Goal: Task Accomplishment & Management: Manage account settings

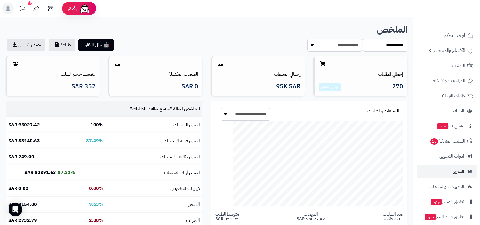
select select "****"
click at [457, 67] on span "الطلبات" at bounding box center [458, 65] width 13 height 8
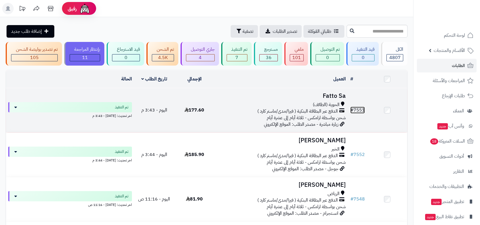
click at [358, 110] on link "# 7551" at bounding box center [358, 109] width 15 height 7
click at [360, 110] on link "# 7551" at bounding box center [358, 109] width 15 height 7
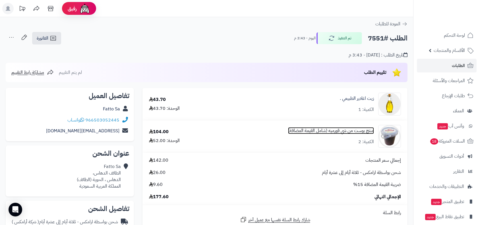
click at [345, 129] on link "منتج بوست من شي قورميه (شامل القيمة المضافة)" at bounding box center [331, 130] width 86 height 7
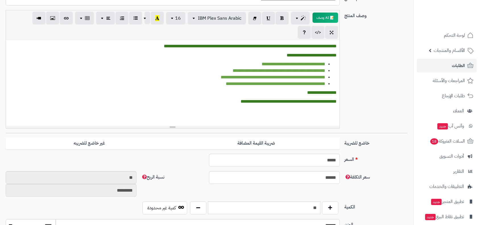
scroll to position [78, 0]
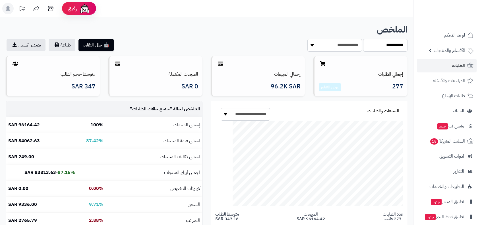
select select "****"
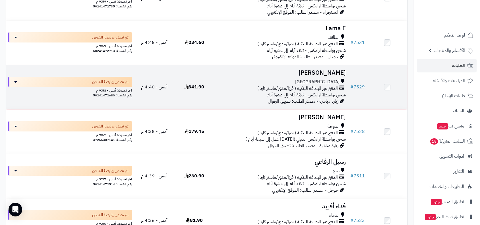
scroll to position [854, 0]
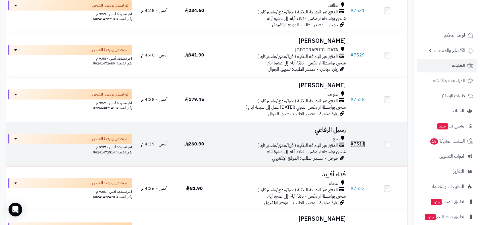
click at [359, 142] on link "# 7511" at bounding box center [358, 143] width 15 height 7
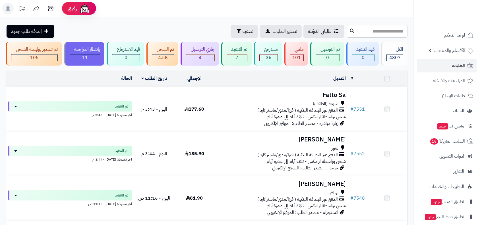
scroll to position [854, 0]
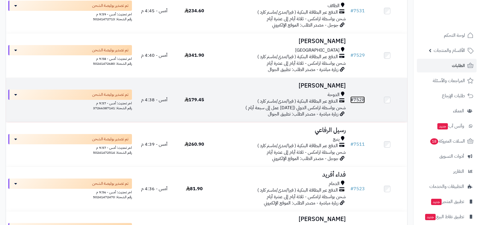
click at [363, 98] on link "# 7528" at bounding box center [358, 99] width 15 height 7
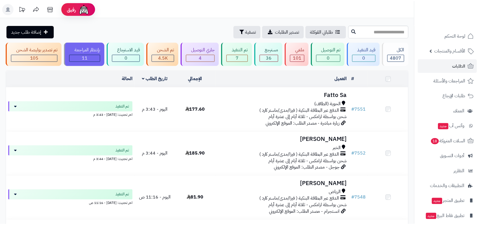
scroll to position [854, 0]
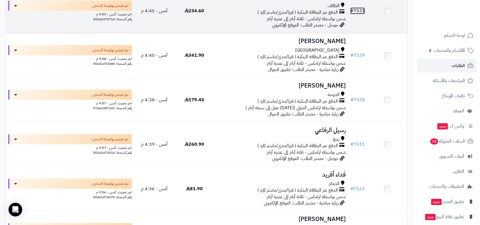
click at [361, 11] on link "# 7531" at bounding box center [358, 10] width 15 height 7
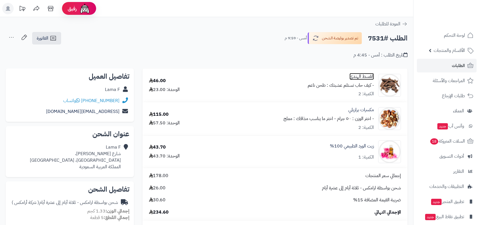
click at [359, 76] on link "القسط الهندي" at bounding box center [362, 76] width 24 height 7
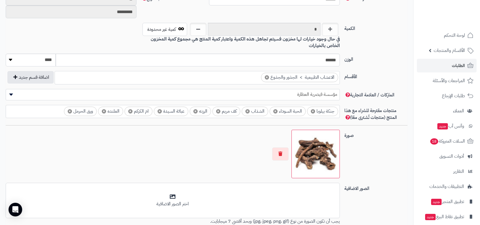
scroll to position [299, 0]
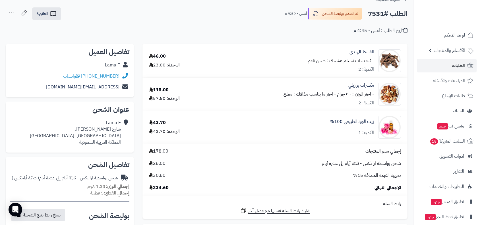
scroll to position [32, 0]
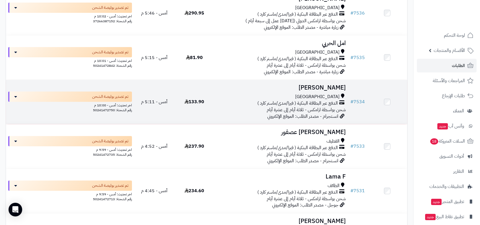
scroll to position [632, 0]
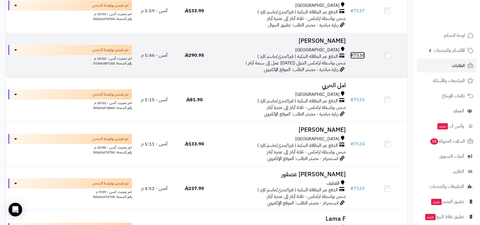
click at [356, 54] on link "# 7536" at bounding box center [358, 55] width 15 height 7
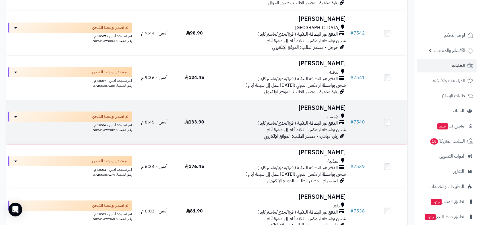
scroll to position [379, 0]
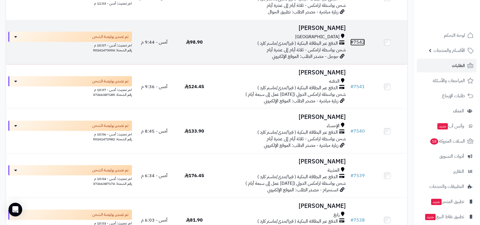
click at [361, 40] on link "# 7542" at bounding box center [358, 42] width 15 height 7
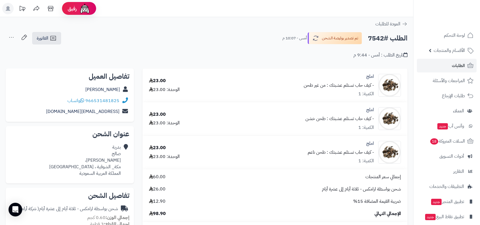
click at [370, 79] on div "املج - كيف حاب تستلم عشبتك : من غير طحن الكمية: 1" at bounding box center [339, 85] width 70 height 24
click at [371, 77] on link "املج" at bounding box center [371, 76] width 8 height 7
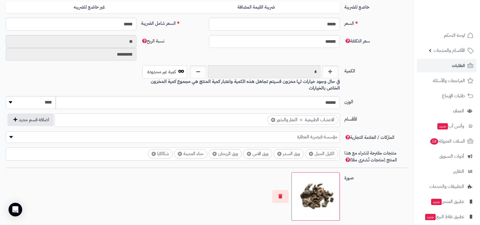
scroll to position [267, 0]
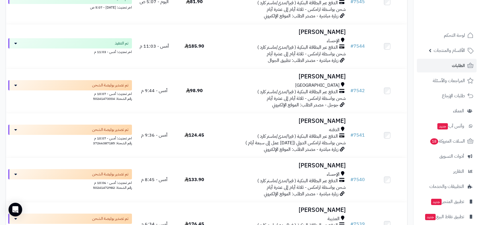
scroll to position [315, 0]
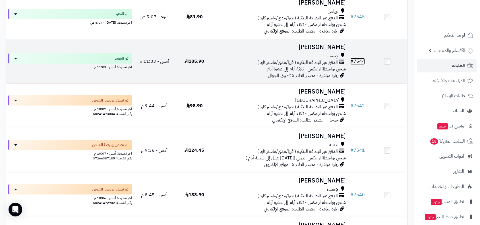
click at [359, 59] on link "# 7544" at bounding box center [358, 61] width 15 height 7
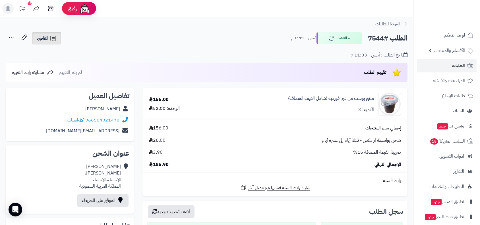
click at [37, 39] on span "الفاتورة" at bounding box center [43, 38] width 12 height 7
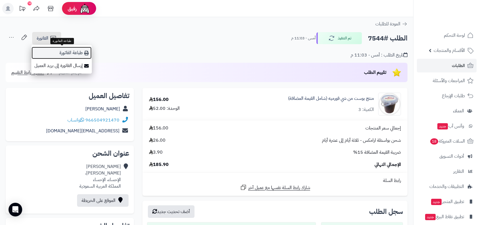
click at [66, 52] on link "طباعة الفاتورة" at bounding box center [61, 52] width 61 height 13
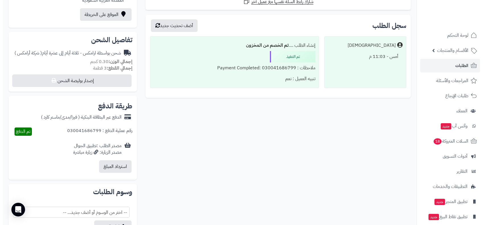
scroll to position [190, 0]
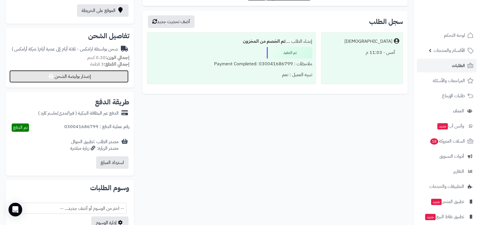
click at [98, 74] on button "إصدار بوليصة الشحن" at bounding box center [68, 76] width 119 height 13
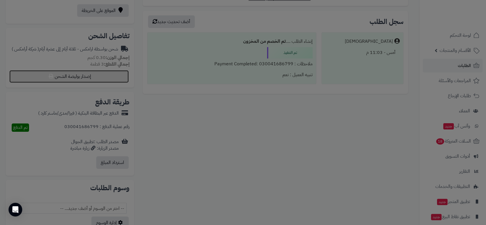
select select "******"
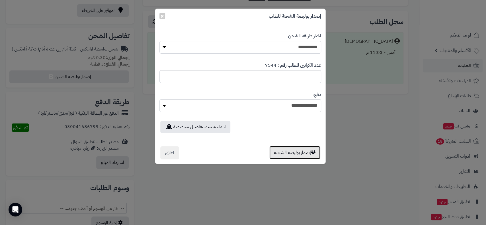
click at [299, 153] on button "إصدار بوليصة الشحنة" at bounding box center [294, 152] width 51 height 13
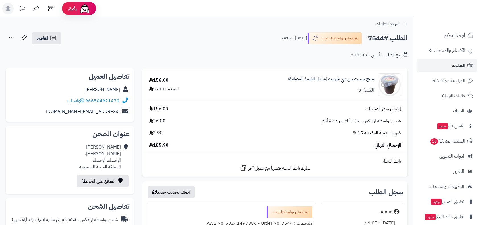
scroll to position [170, 0]
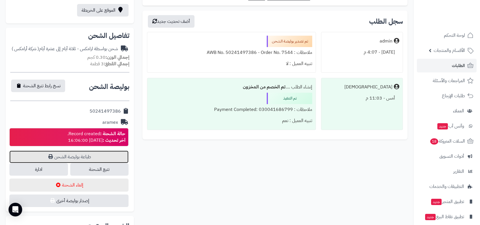
click at [81, 155] on link "طباعة بوليصة الشحن" at bounding box center [68, 156] width 119 height 13
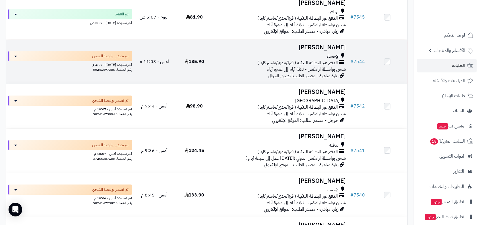
scroll to position [283, 0]
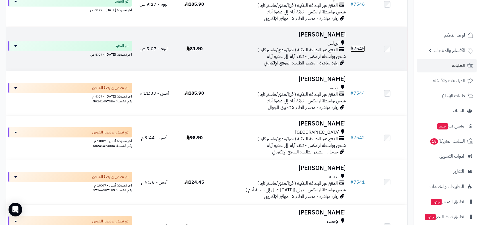
click at [361, 46] on link "# 7545" at bounding box center [358, 48] width 15 height 7
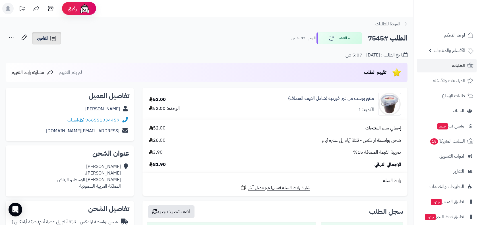
click at [47, 38] on span "الفاتورة" at bounding box center [43, 38] width 12 height 7
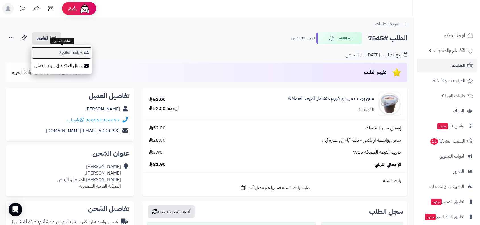
click at [70, 55] on link "طباعة الفاتورة" at bounding box center [61, 52] width 61 height 13
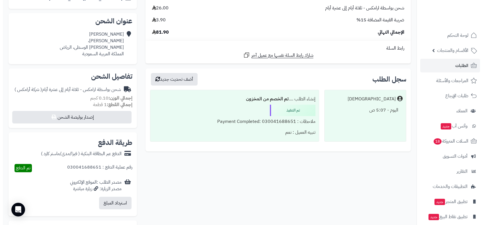
scroll to position [190, 0]
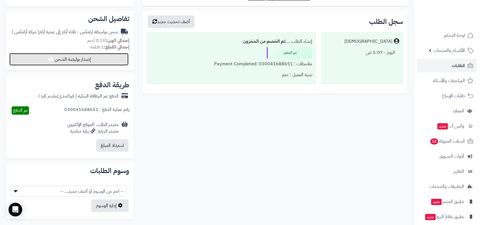
click at [69, 61] on button "إصدار بوليصة الشحن" at bounding box center [68, 59] width 119 height 13
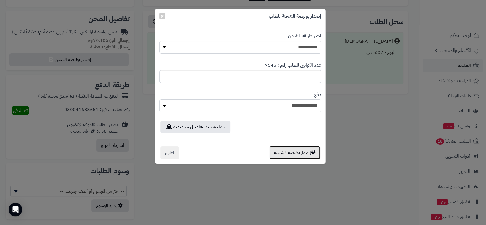
click at [303, 155] on button "إصدار بوليصة الشحنة" at bounding box center [294, 152] width 51 height 13
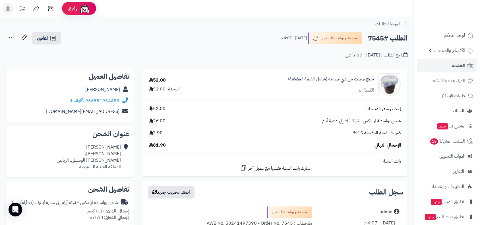
scroll to position [170, 0]
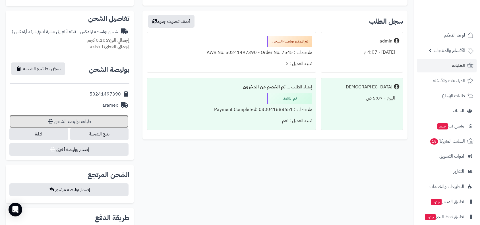
click at [84, 120] on link "طباعة بوليصة الشحن" at bounding box center [68, 121] width 119 height 13
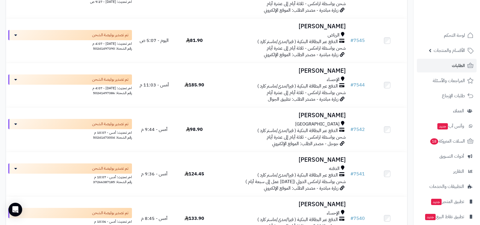
scroll to position [290, 0]
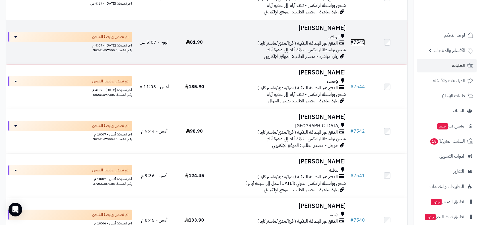
click at [359, 39] on link "# 7545" at bounding box center [358, 42] width 15 height 7
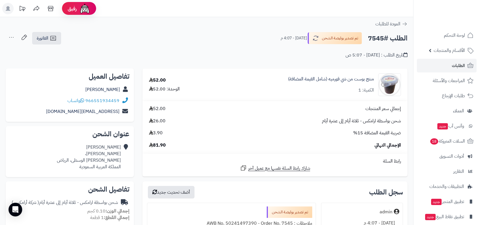
scroll to position [190, 0]
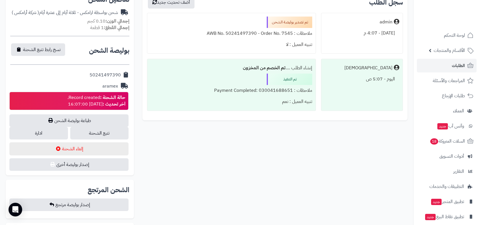
click at [82, 118] on link "طباعة بوليصة الشحن" at bounding box center [68, 120] width 119 height 13
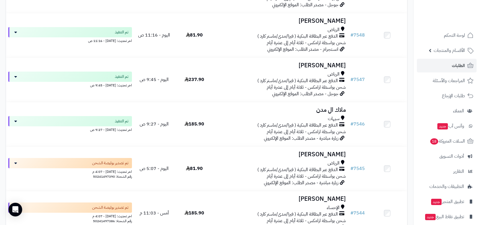
scroll to position [163, 0]
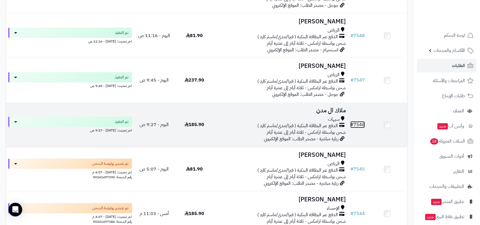
click at [359, 124] on link "# 7546" at bounding box center [358, 124] width 15 height 7
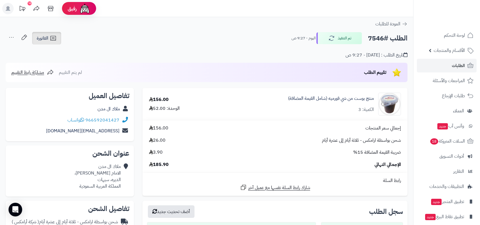
click at [41, 39] on span "الفاتورة" at bounding box center [43, 38] width 12 height 7
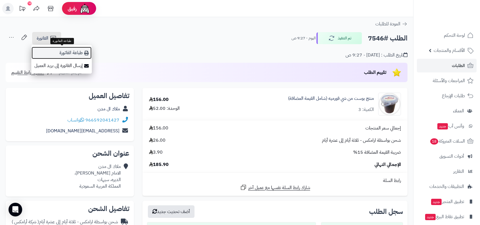
click at [58, 52] on link "طباعة الفاتورة" at bounding box center [61, 52] width 61 height 13
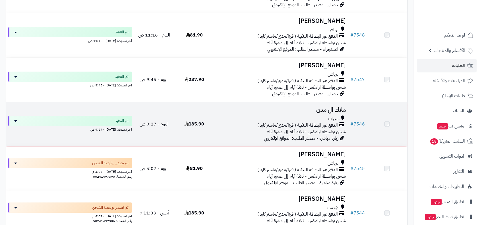
scroll to position [163, 0]
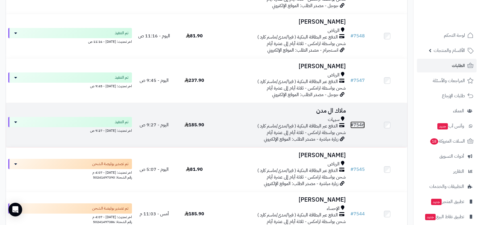
click at [361, 123] on link "# 7546" at bounding box center [358, 124] width 15 height 7
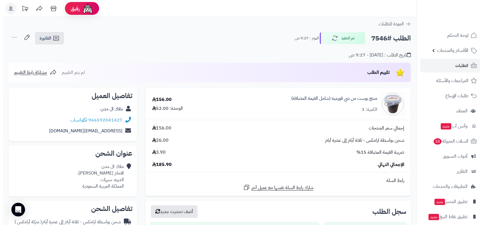
scroll to position [190, 0]
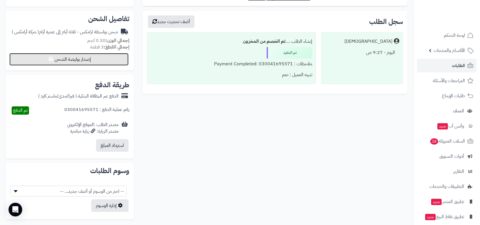
click at [100, 60] on button "إصدار بوليصة الشحن" at bounding box center [68, 59] width 119 height 13
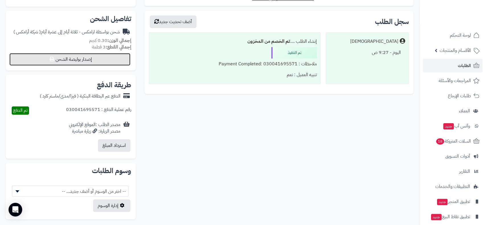
select select "******"
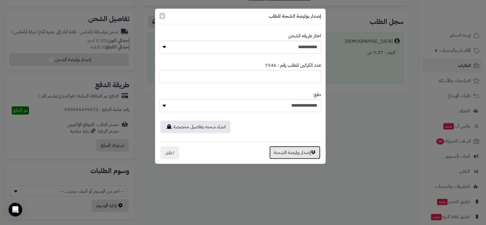
click at [298, 151] on button "إصدار بوليصة الشحنة" at bounding box center [294, 152] width 51 height 13
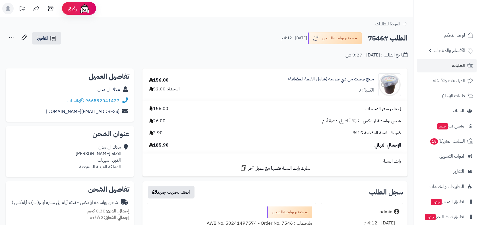
scroll to position [170, 0]
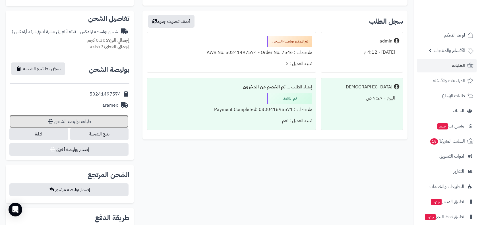
click at [83, 123] on link "طباعة بوليصة الشحن" at bounding box center [68, 121] width 119 height 13
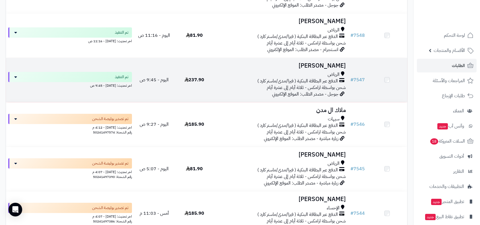
scroll to position [163, 0]
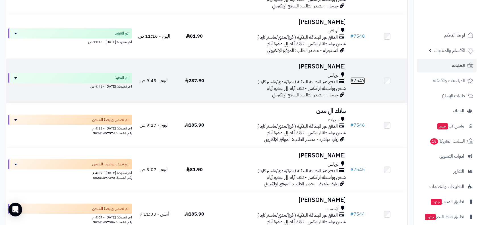
click at [362, 80] on link "# 7547" at bounding box center [358, 80] width 15 height 7
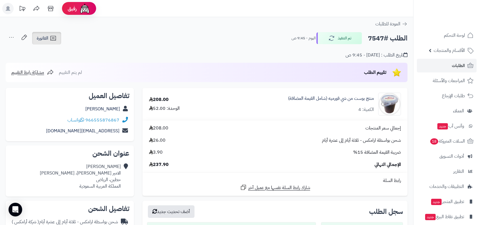
click at [50, 42] on link "الفاتورة" at bounding box center [46, 38] width 29 height 13
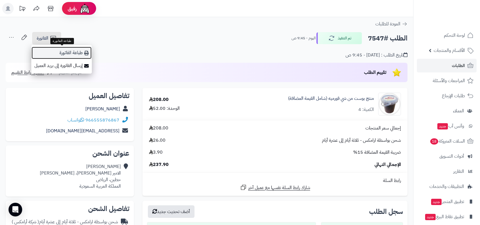
click at [62, 53] on link "طباعة الفاتورة" at bounding box center [61, 52] width 61 height 13
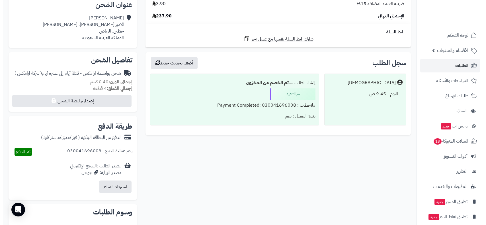
scroll to position [158, 0]
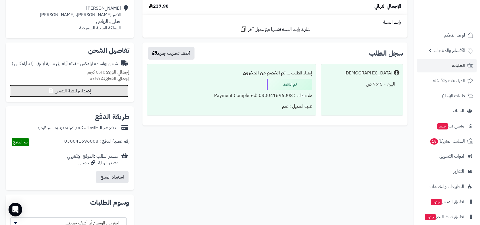
click at [72, 92] on button "إصدار بوليصة الشحن" at bounding box center [68, 91] width 119 height 13
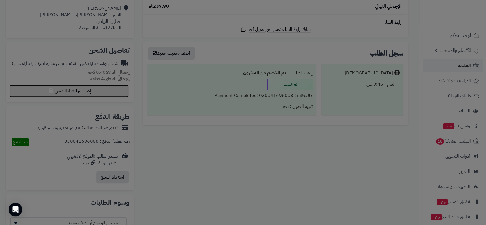
select select "******"
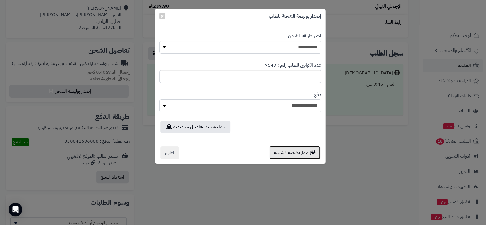
click at [298, 150] on button "إصدار بوليصة الشحنة" at bounding box center [294, 152] width 51 height 13
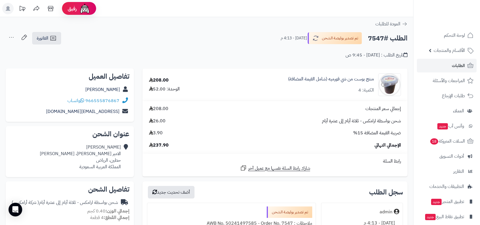
scroll to position [139, 0]
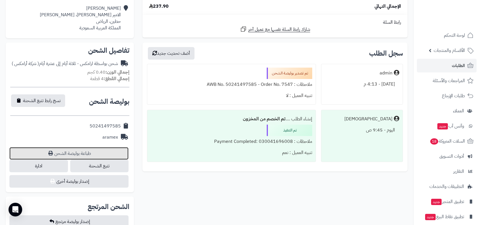
click at [86, 154] on link "طباعة بوليصة الشحن" at bounding box center [68, 153] width 119 height 13
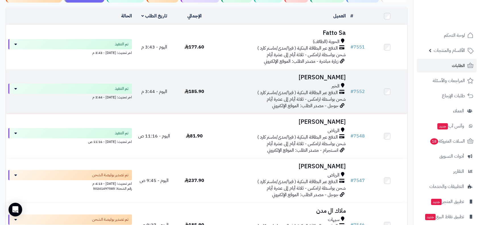
scroll to position [63, 0]
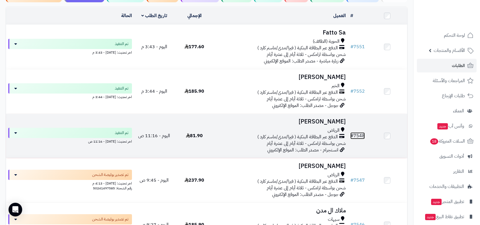
click at [359, 133] on link "# 7548" at bounding box center [358, 135] width 15 height 7
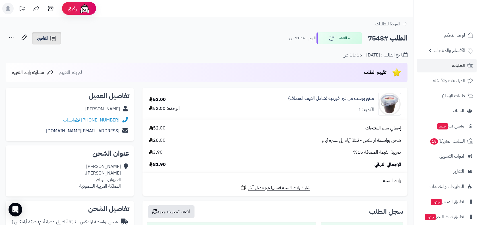
click at [41, 38] on span "الفاتورة" at bounding box center [43, 38] width 12 height 7
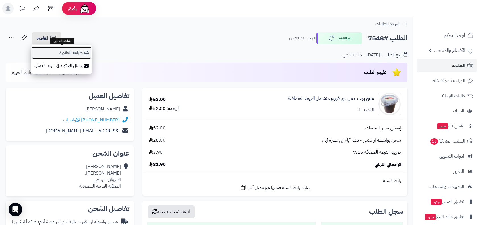
click at [61, 55] on link "طباعة الفاتورة" at bounding box center [61, 52] width 61 height 13
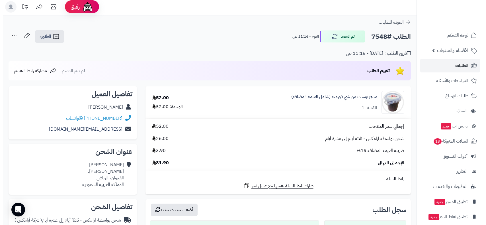
scroll to position [221, 0]
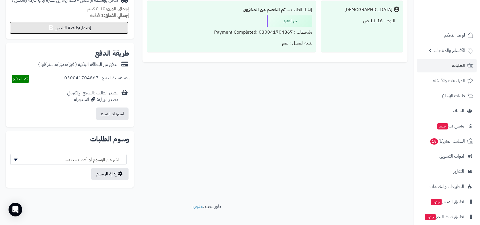
click at [84, 27] on button "إصدار بوليصة الشحن" at bounding box center [68, 27] width 119 height 13
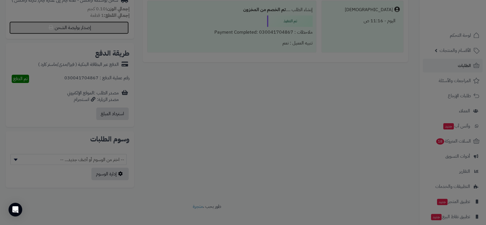
select select "******"
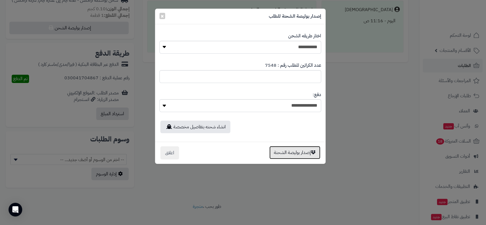
click at [297, 151] on button "إصدار بوليصة الشحنة" at bounding box center [294, 152] width 51 height 13
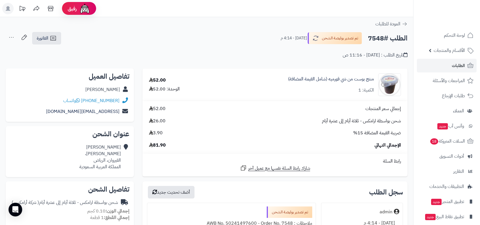
scroll to position [221, 0]
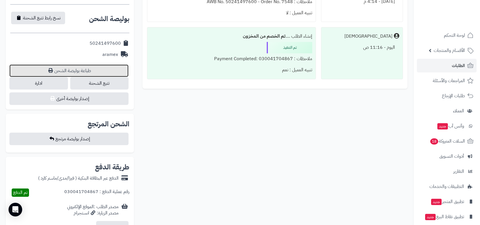
click at [83, 71] on link "طباعة بوليصة الشحن" at bounding box center [68, 70] width 119 height 13
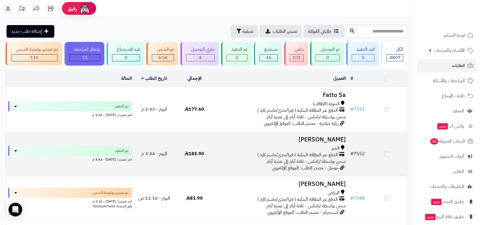
scroll to position [63, 0]
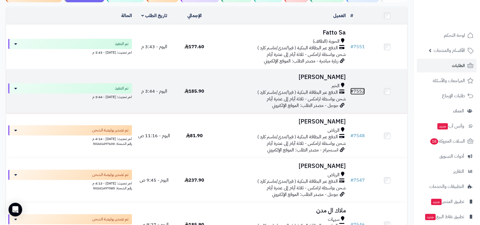
click at [363, 89] on link "# 7552" at bounding box center [358, 91] width 15 height 7
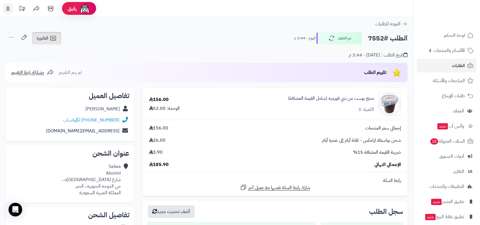
click at [43, 40] on span "الفاتورة" at bounding box center [43, 38] width 12 height 7
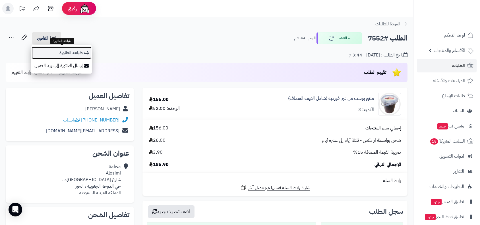
click at [51, 52] on link "طباعة الفاتورة" at bounding box center [61, 52] width 61 height 13
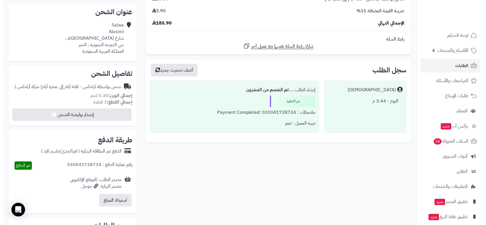
scroll to position [190, 0]
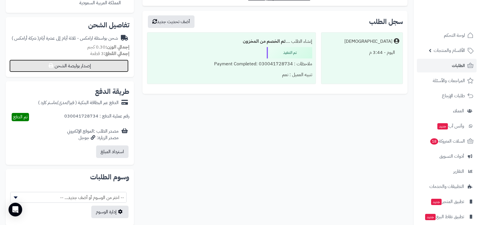
click at [101, 65] on button "إصدار بوليصة الشحن" at bounding box center [68, 65] width 119 height 13
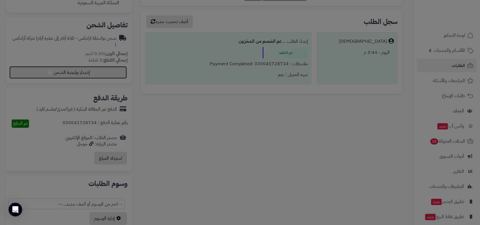
select select "******"
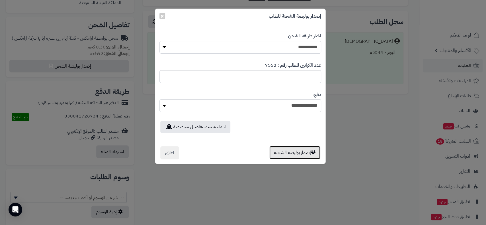
click at [291, 152] on button "إصدار بوليصة الشحنة" at bounding box center [294, 152] width 51 height 13
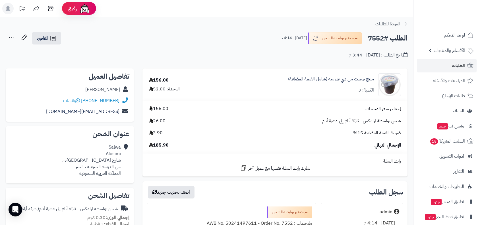
scroll to position [170, 0]
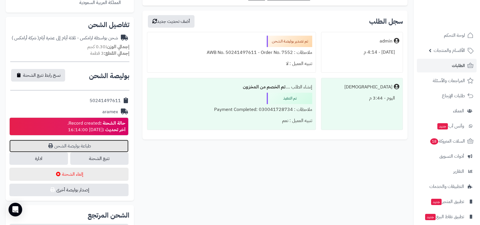
click at [91, 143] on link "طباعة بوليصة الشحن" at bounding box center [68, 145] width 119 height 13
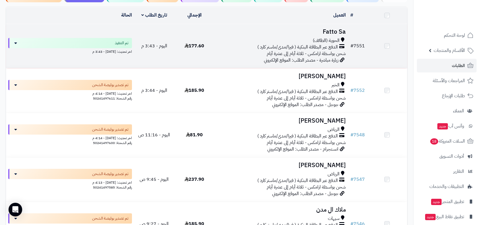
scroll to position [63, 0]
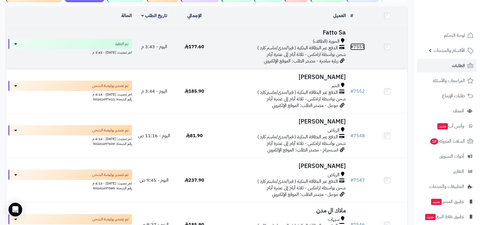
click at [361, 46] on link "# 7551" at bounding box center [358, 46] width 15 height 7
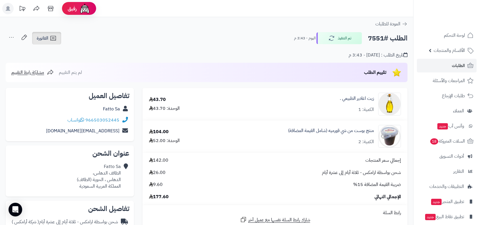
click at [49, 39] on link "الفاتورة" at bounding box center [46, 38] width 29 height 13
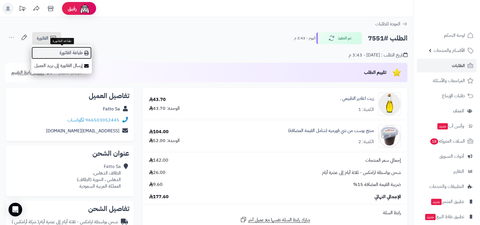
click at [56, 53] on link "طباعة الفاتورة" at bounding box center [61, 52] width 61 height 13
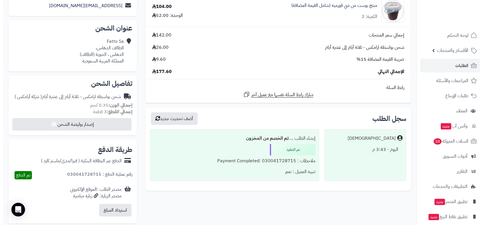
scroll to position [190, 0]
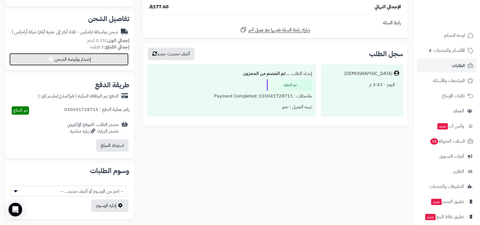
click at [109, 63] on button "إصدار بوليصة الشحن" at bounding box center [68, 59] width 119 height 13
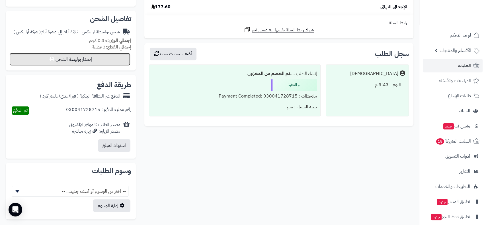
select select "******"
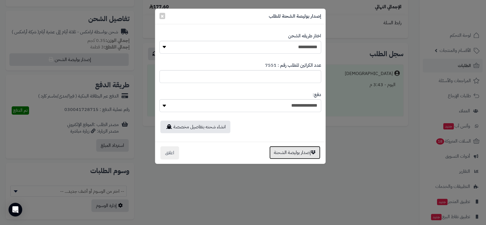
click at [291, 151] on button "إصدار بوليصة الشحنة" at bounding box center [294, 152] width 51 height 13
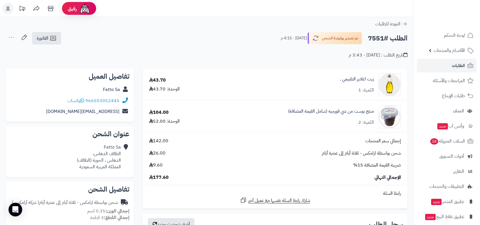
scroll to position [170, 0]
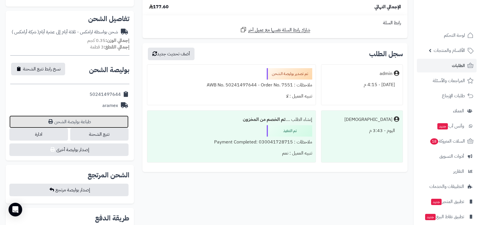
click at [80, 120] on link "طباعة بوليصة الشحن" at bounding box center [68, 121] width 119 height 13
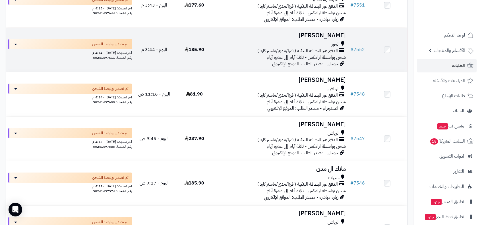
scroll to position [126, 0]
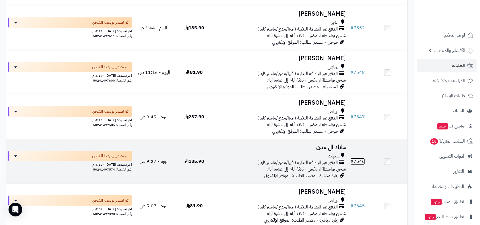
click at [359, 162] on link "# 7546" at bounding box center [358, 161] width 15 height 7
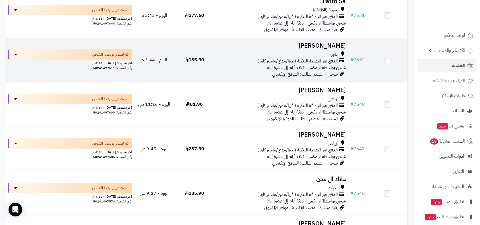
scroll to position [31, 0]
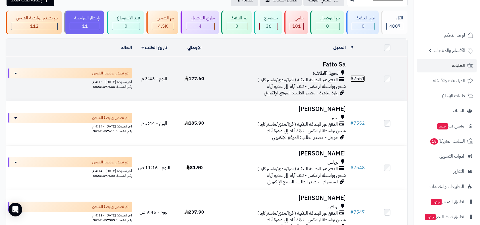
click at [362, 77] on link "# 7551" at bounding box center [358, 78] width 15 height 7
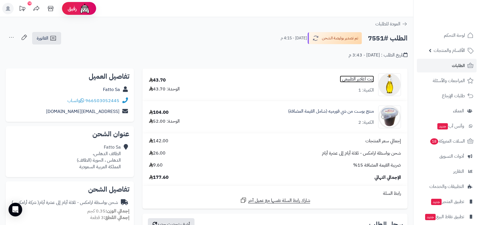
click at [360, 81] on link "زيت اغادير الطبيعي ." at bounding box center [357, 79] width 34 height 7
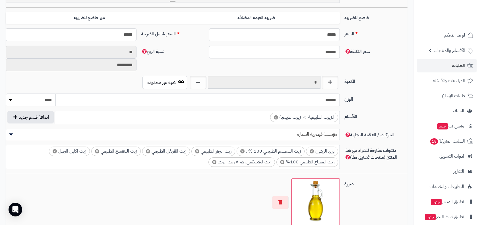
scroll to position [236, 0]
